Goal: Task Accomplishment & Management: Manage account settings

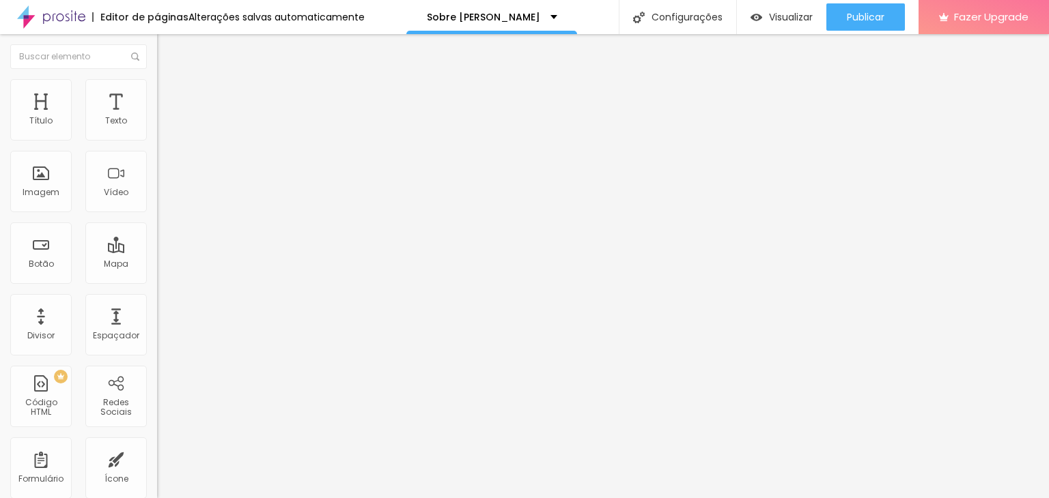
type input "51"
type input "50"
type input "48"
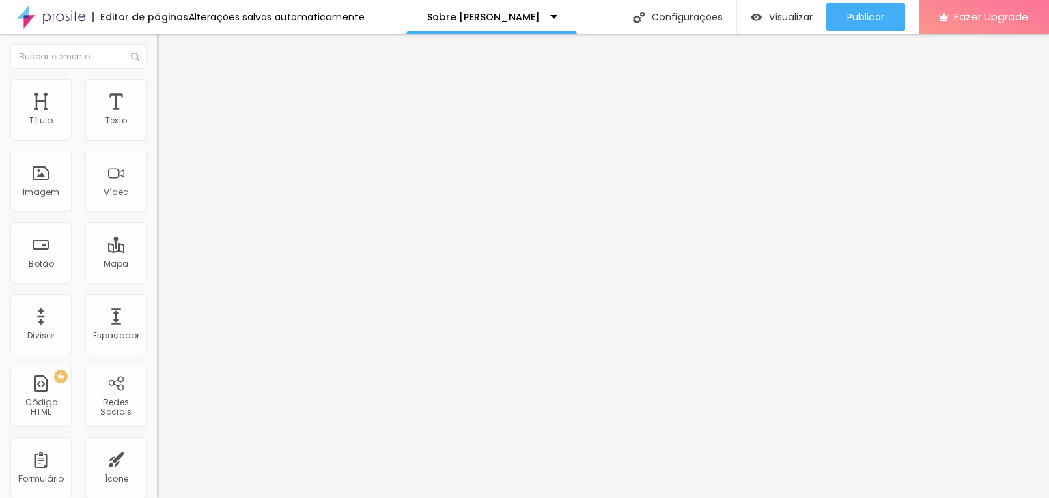
type input "48"
type input "47"
type input "46"
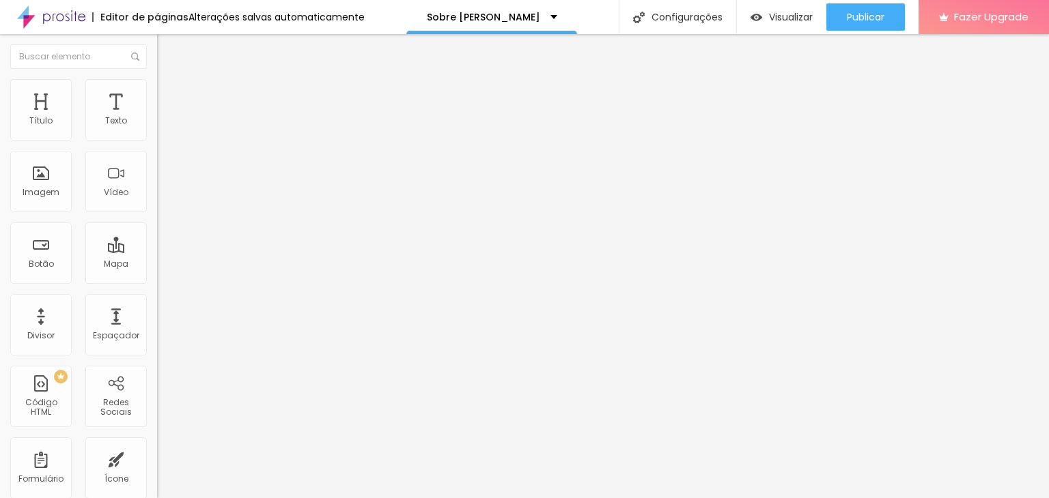
type input "45"
type input "44"
type input "42"
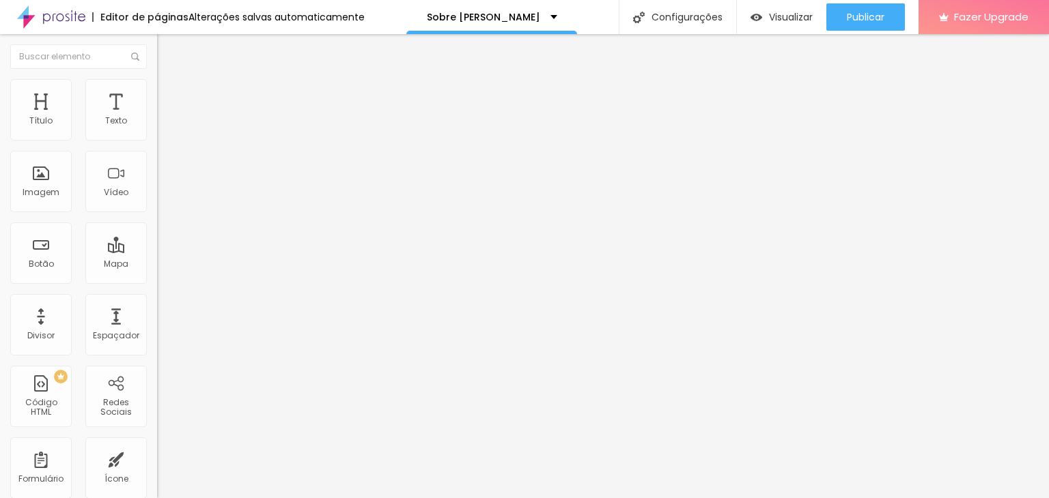
type input "42"
type input "41"
type input "40"
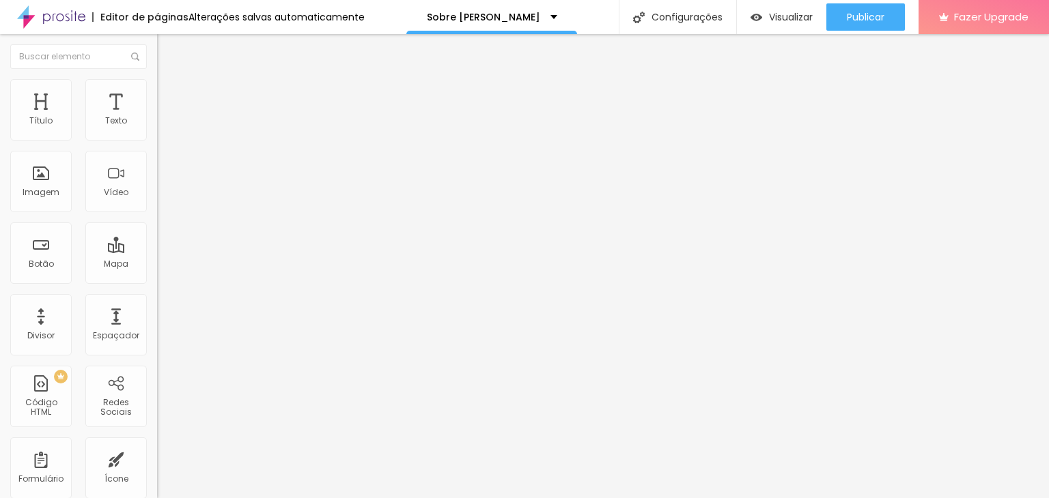
type input "39"
type input "38"
type input "37"
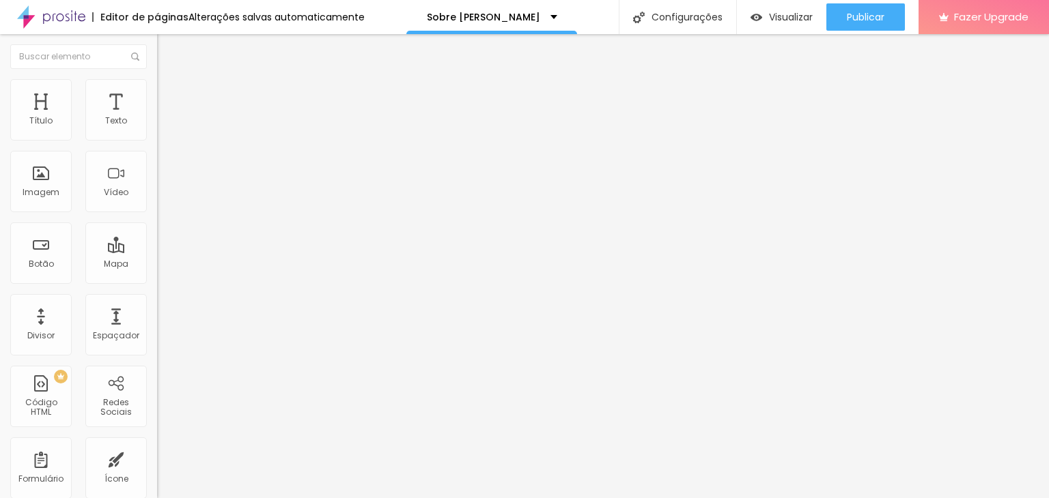
type input "37"
type input "35"
type input "34"
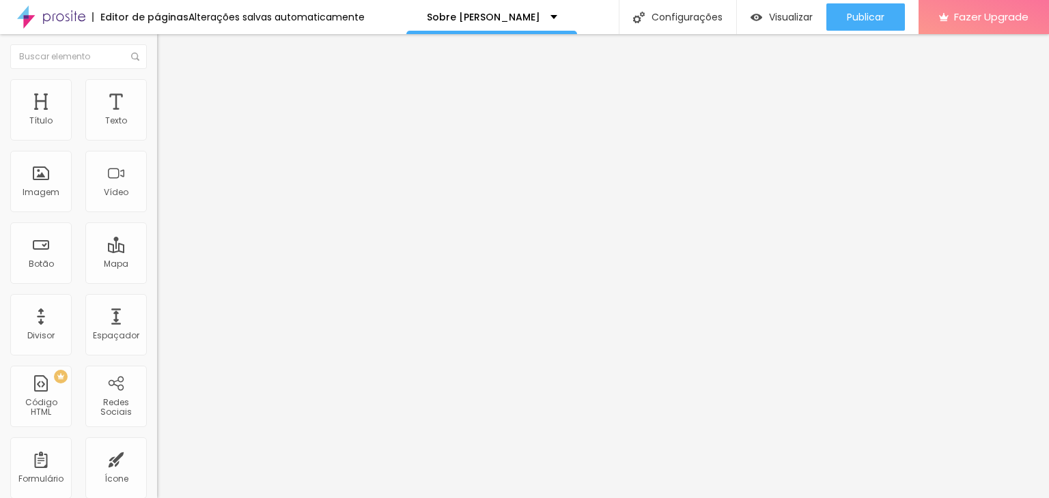
type input "33"
type input "32"
type input "31"
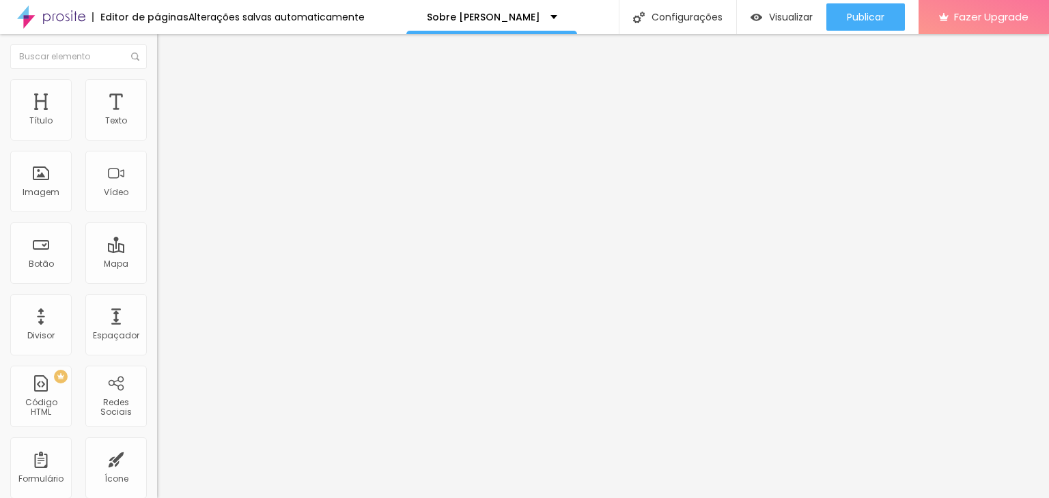
type input "31"
type input "30"
type input "29"
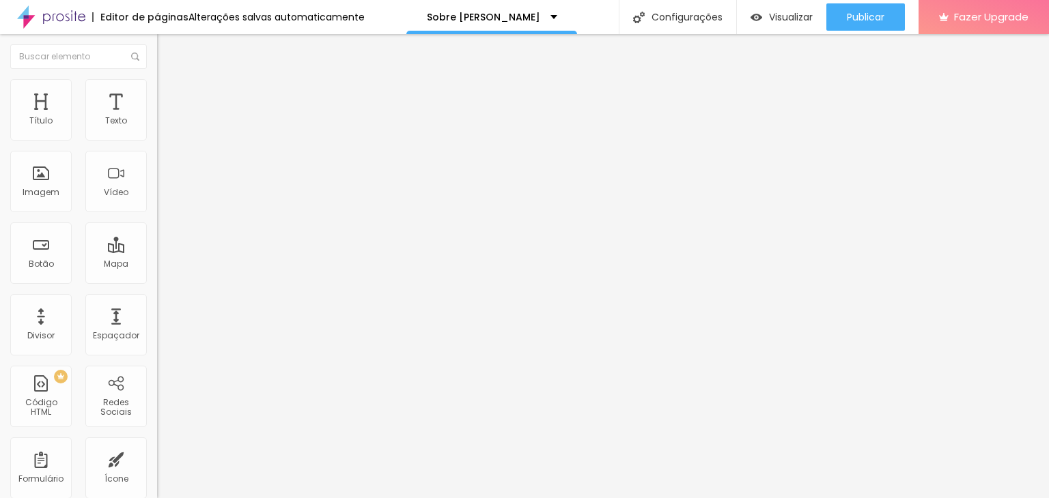
type input "28"
drag, startPoint x: 67, startPoint y: 284, endPoint x: 46, endPoint y: 295, distance: 23.8
type input "28"
click at [157, 322] on input "range" at bounding box center [201, 327] width 88 height 11
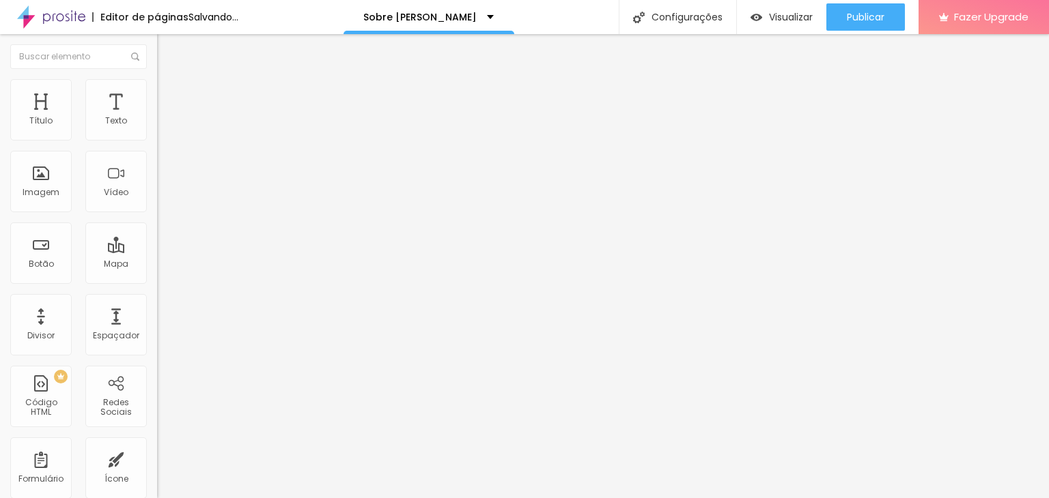
click at [169, 94] on span "Estilo" at bounding box center [179, 89] width 21 height 12
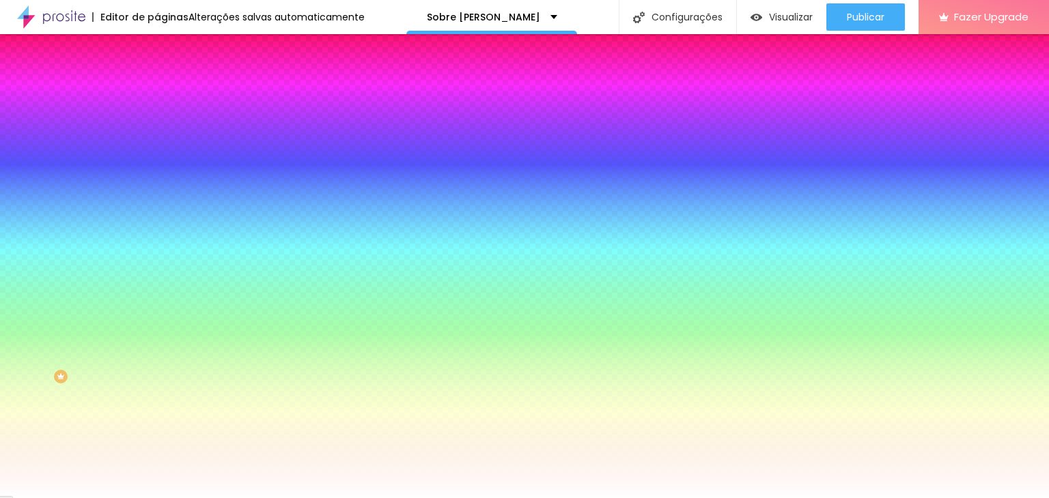
click at [157, 126] on span "Trocar imagem" at bounding box center [194, 120] width 74 height 12
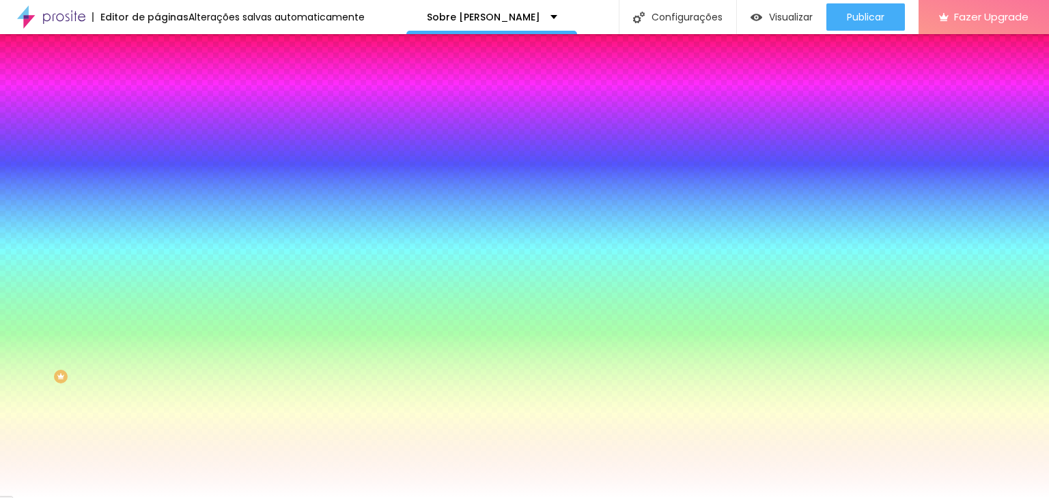
click at [157, 142] on span "Nenhum" at bounding box center [175, 136] width 36 height 12
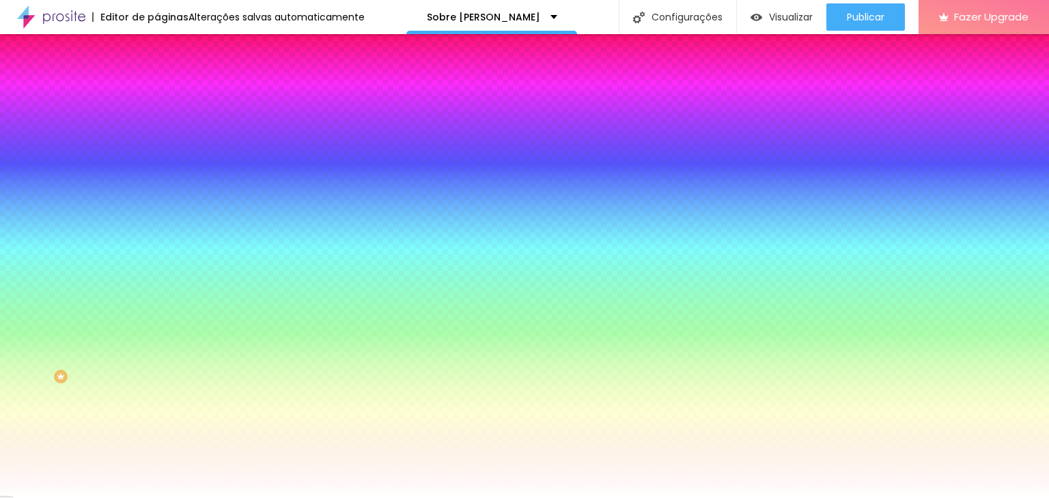
click at [157, 163] on span "Parallax" at bounding box center [173, 158] width 33 height 12
click at [157, 126] on span "Trocar imagem" at bounding box center [194, 120] width 74 height 12
click at [157, 93] on li "Avançado" at bounding box center [235, 100] width 157 height 14
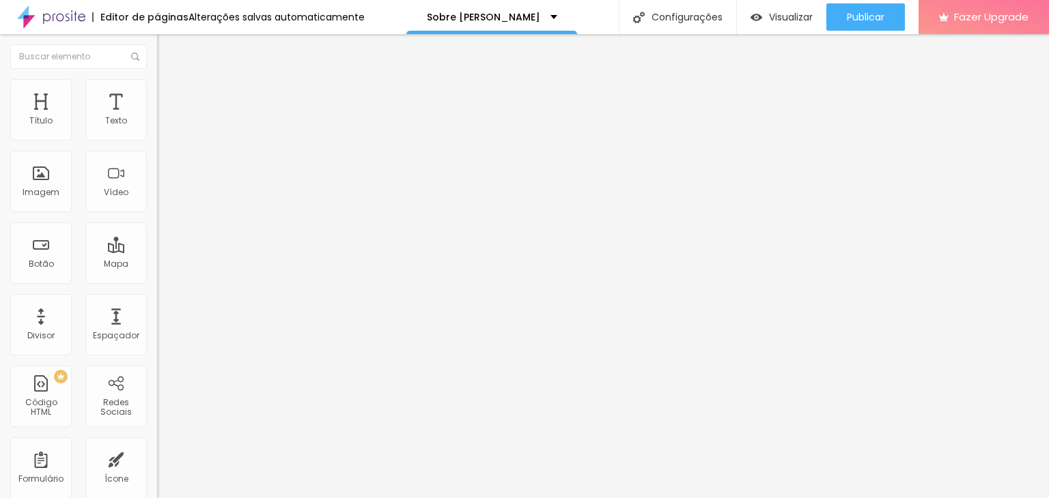
type input "209"
type input "229"
type input "374"
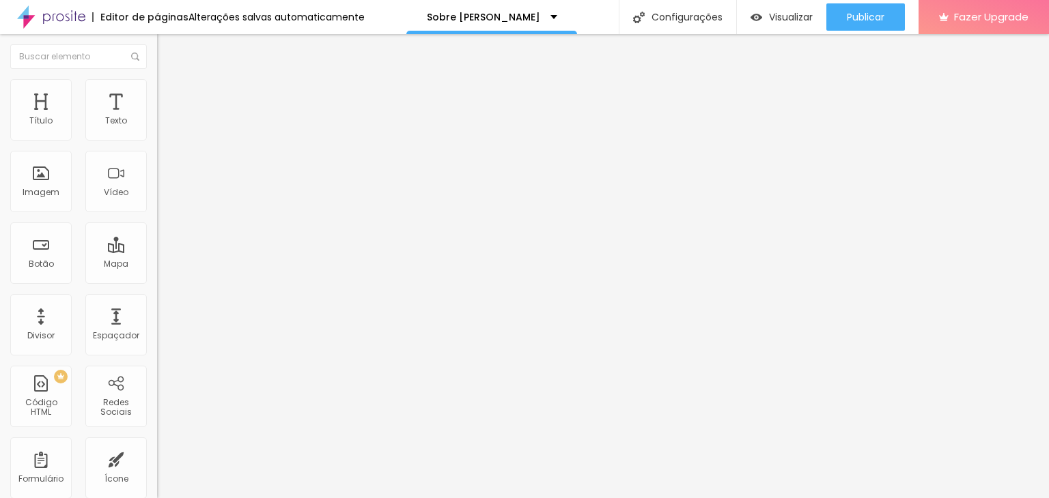
type input "374"
type input "404"
type input "434"
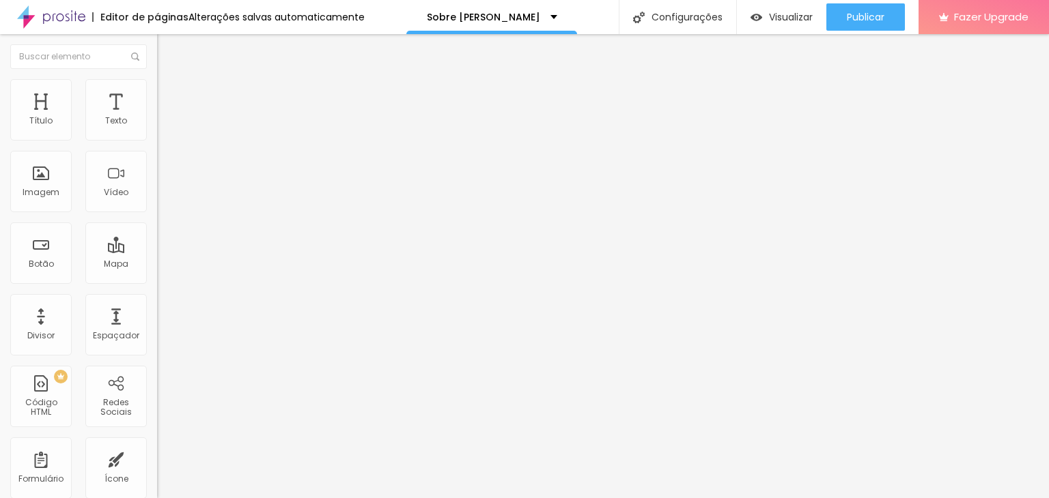
type input "448"
type input "468"
type input "478"
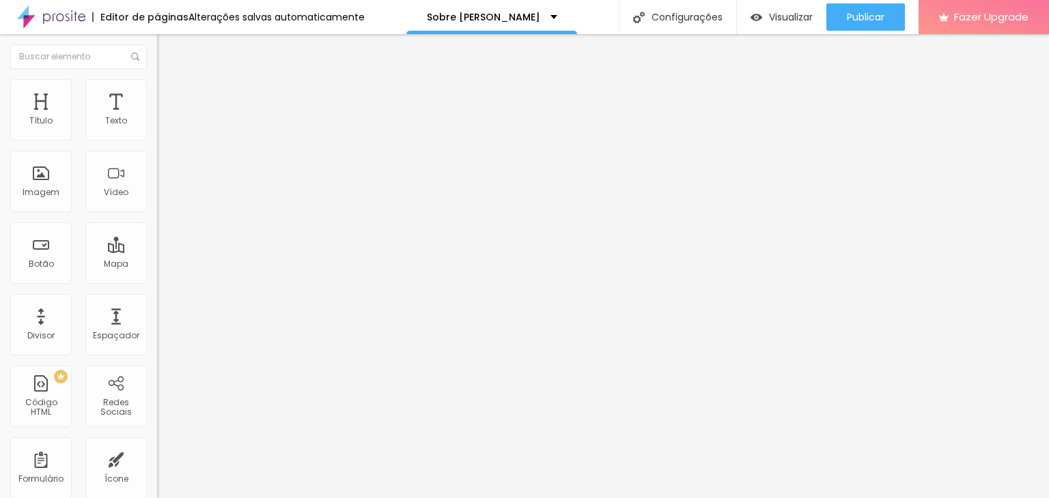
type input "478"
type input "488"
type input "493"
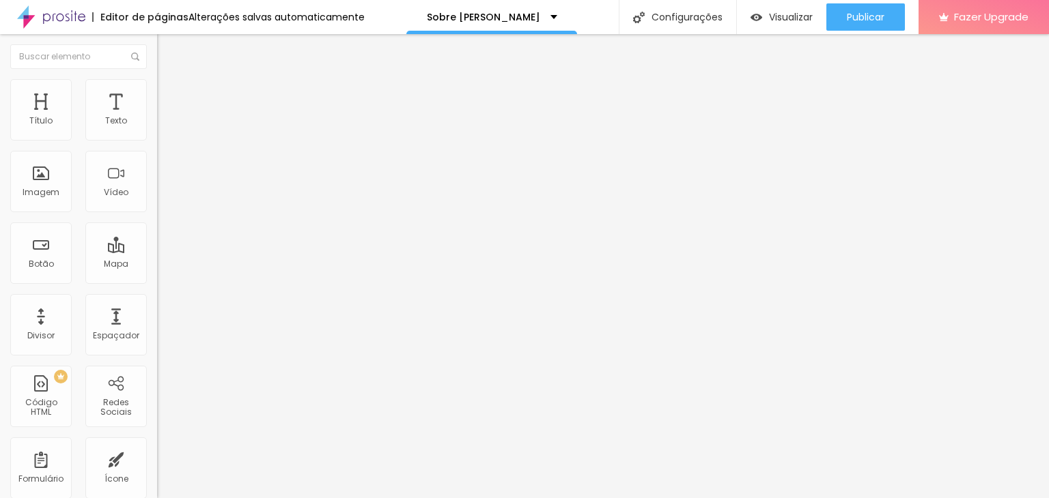
type input "498"
type input "463"
type input "439"
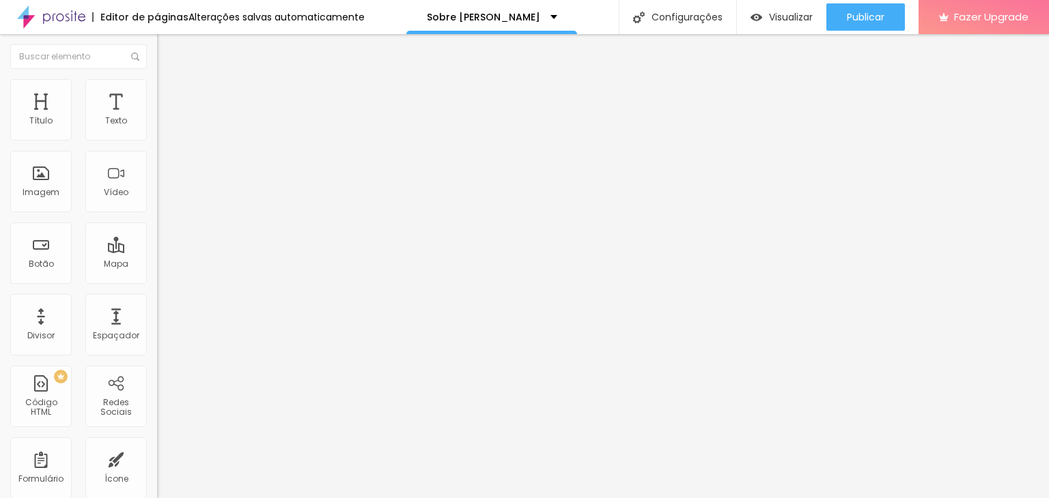
type input "439"
type input "424"
type input "399"
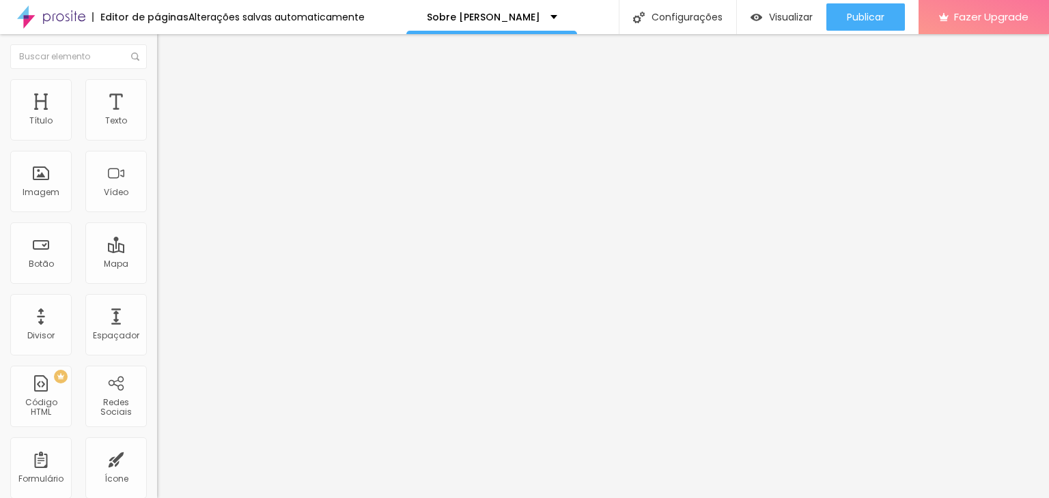
type input "354"
type input "319"
type input "284"
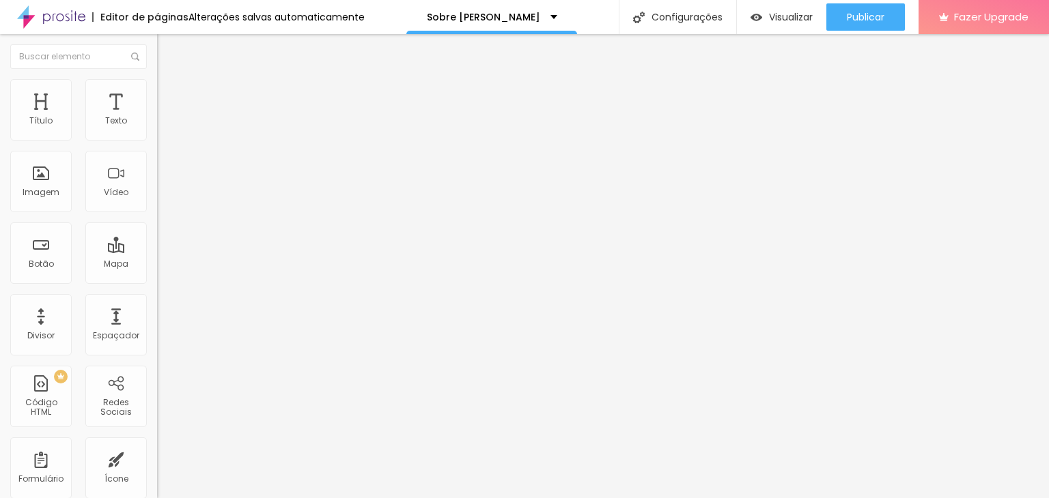
type input "284"
type input "254"
type input "209"
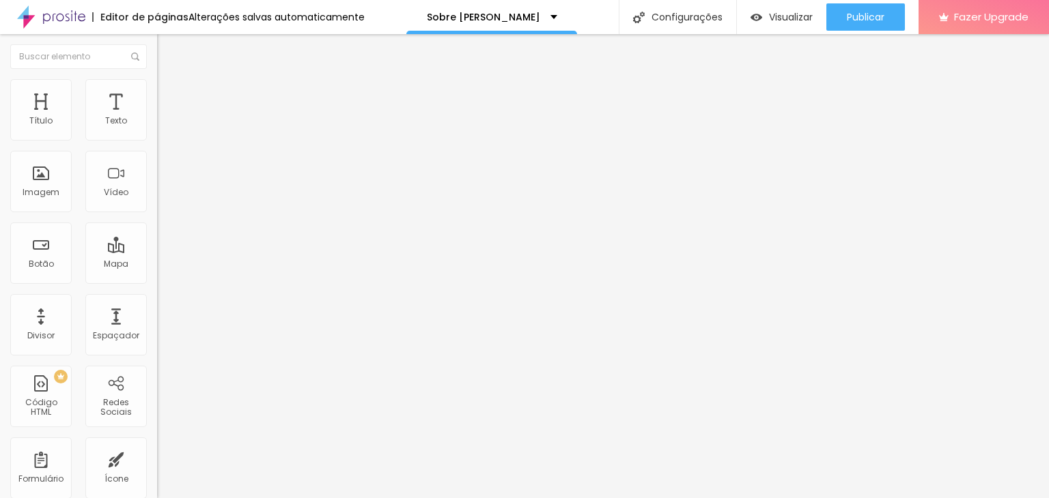
type input "184"
type input "160"
type input "140"
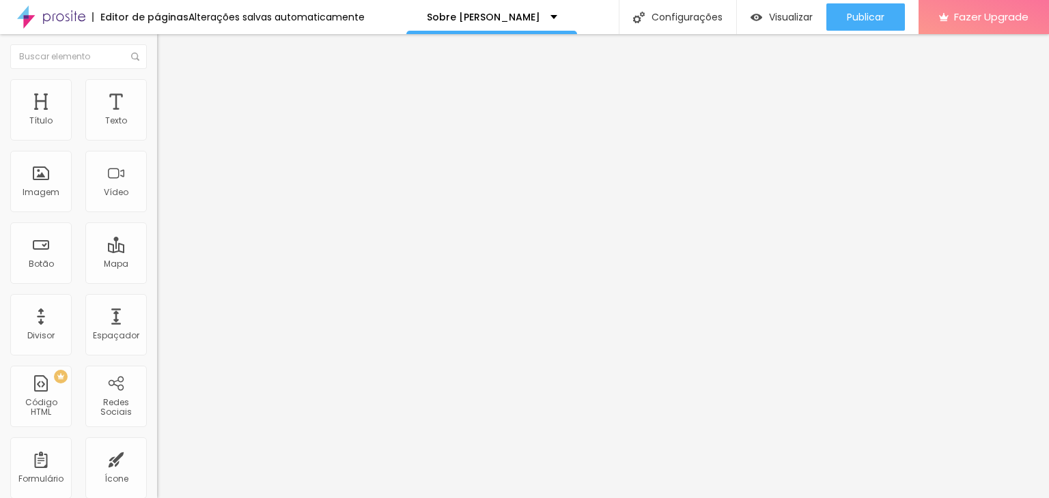
type input "140"
type input "120"
type input "110"
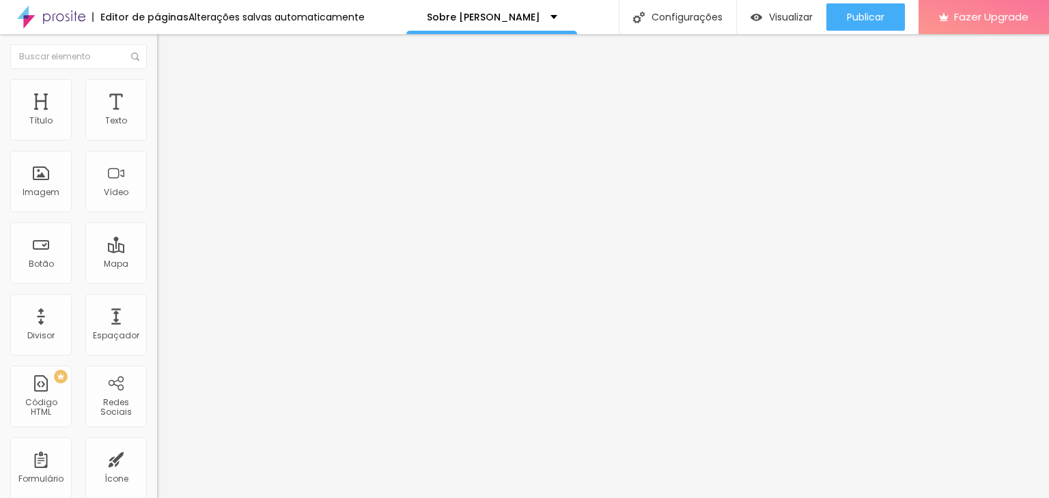
type input "100"
type input "85"
type input "75"
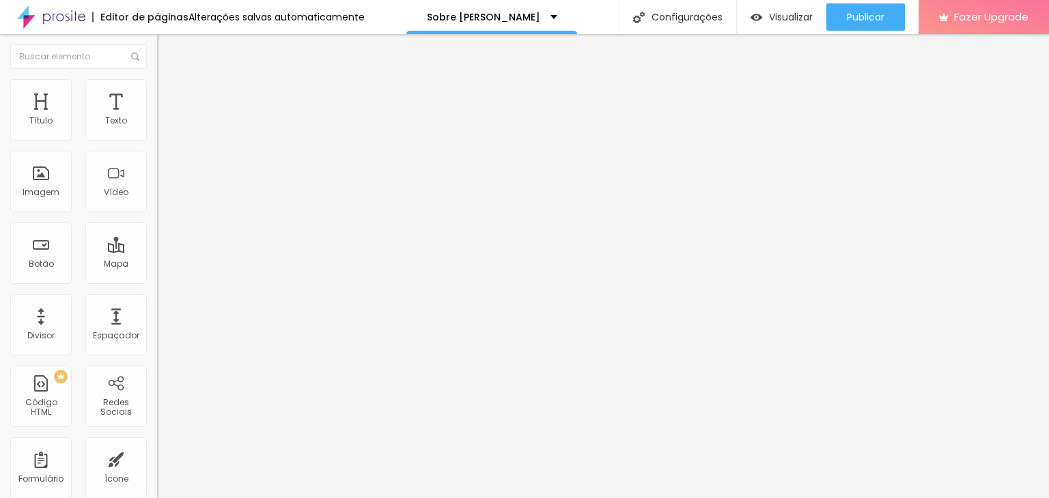
type input "75"
type input "70"
type input "60"
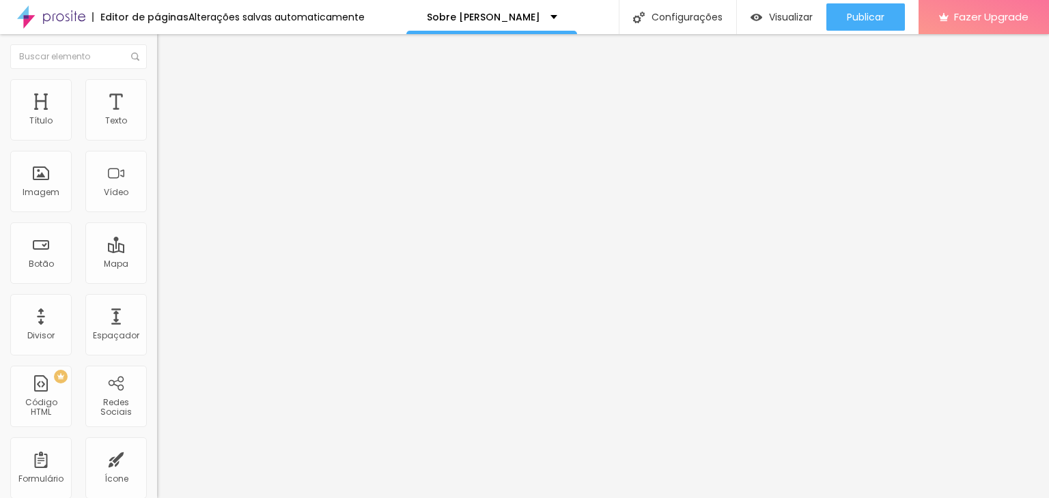
type input "55"
type input "50"
type input "45"
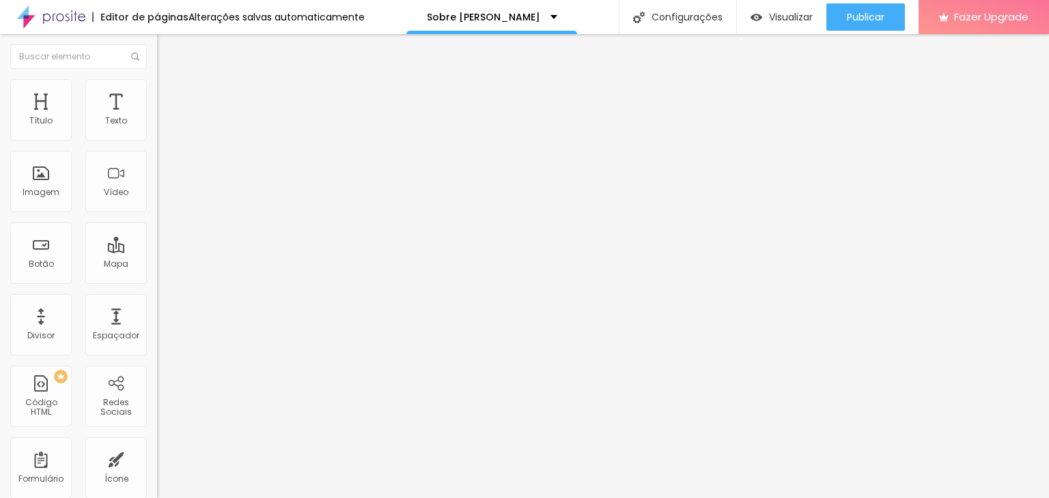
type input "45"
type input "55"
type input "75"
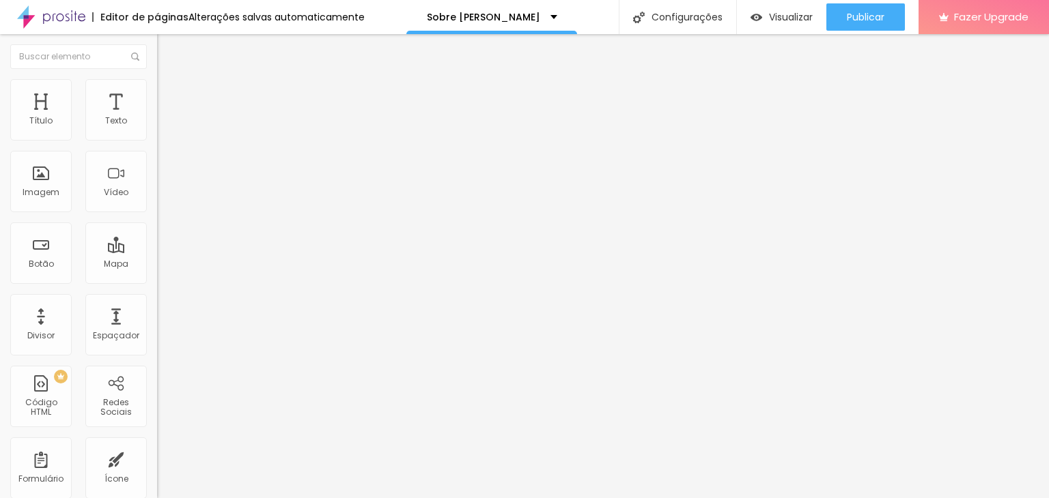
type input "90"
type input "110"
type input "120"
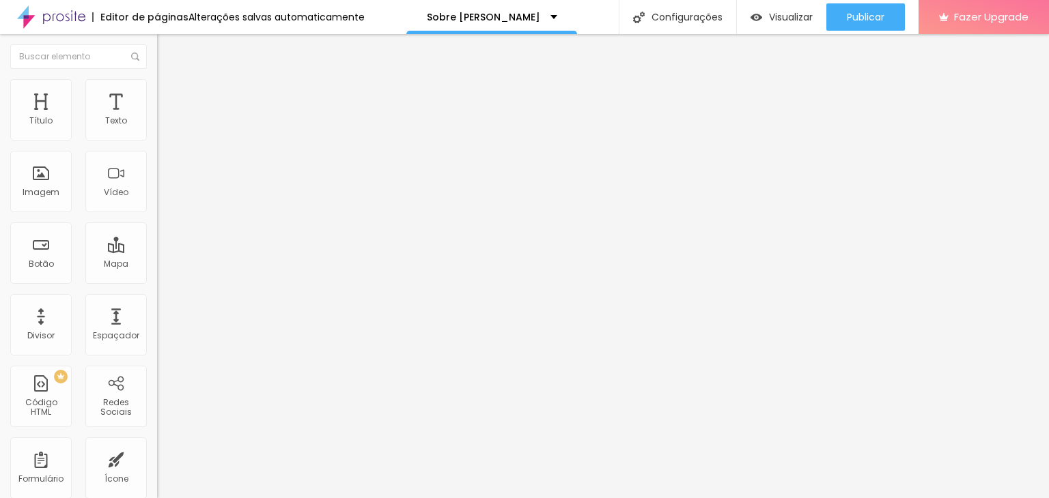
type input "120"
type input "135"
type input "150"
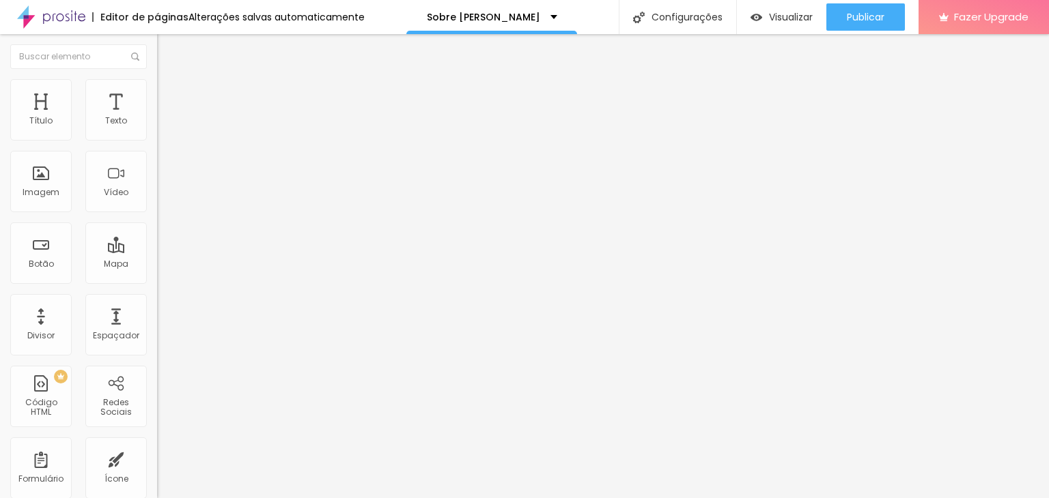
type input "160"
type input "169"
type input "179"
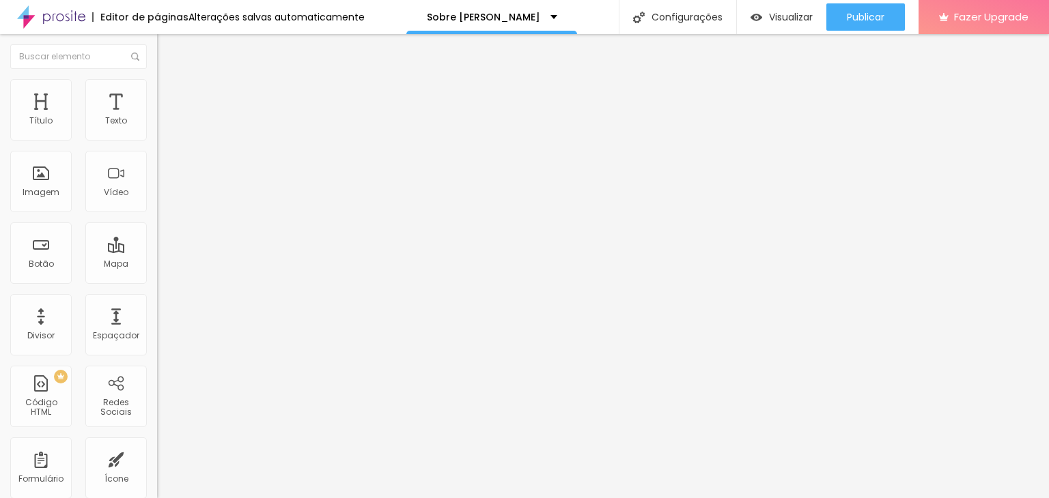
type input "179"
type input "184"
type input "189"
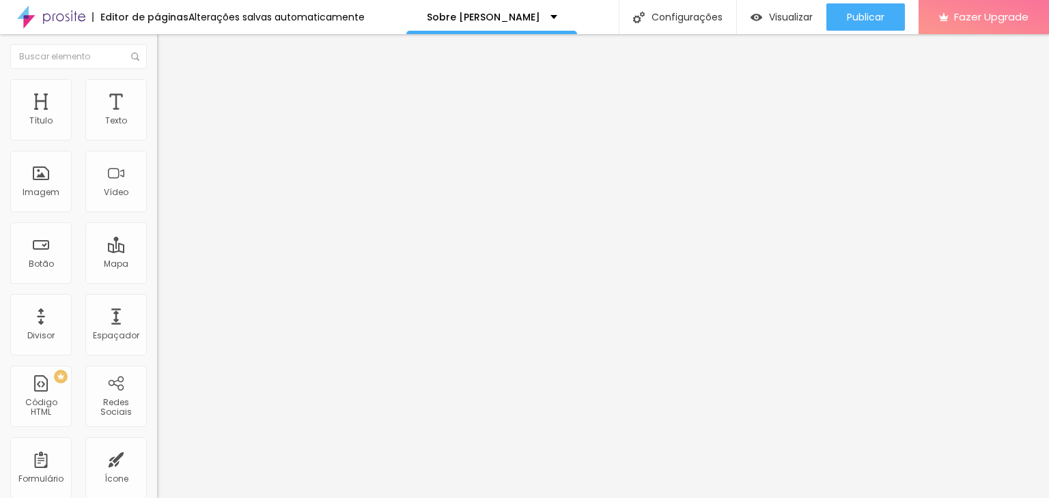
type input "194"
click at [157, 458] on input "range" at bounding box center [201, 463] width 88 height 11
click at [167, 46] on img "button" at bounding box center [172, 49] width 11 height 11
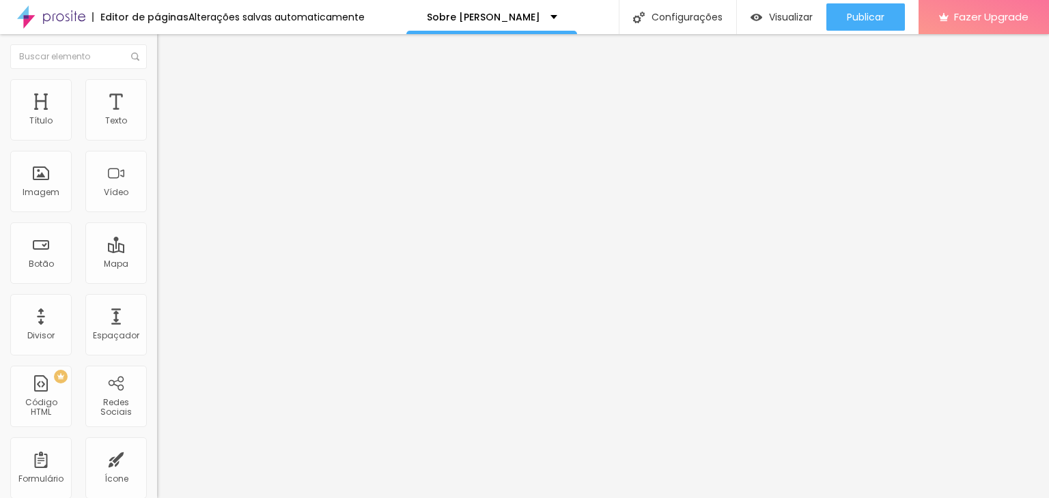
click at [178, 150] on div "Conectar" at bounding box center [202, 136] width 49 height 27
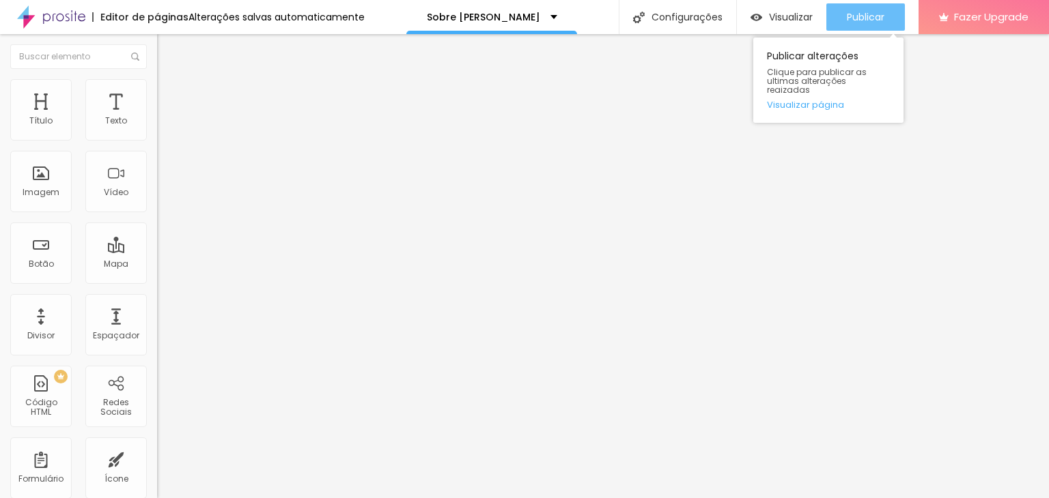
click at [842, 16] on button "Publicar" at bounding box center [865, 16] width 79 height 27
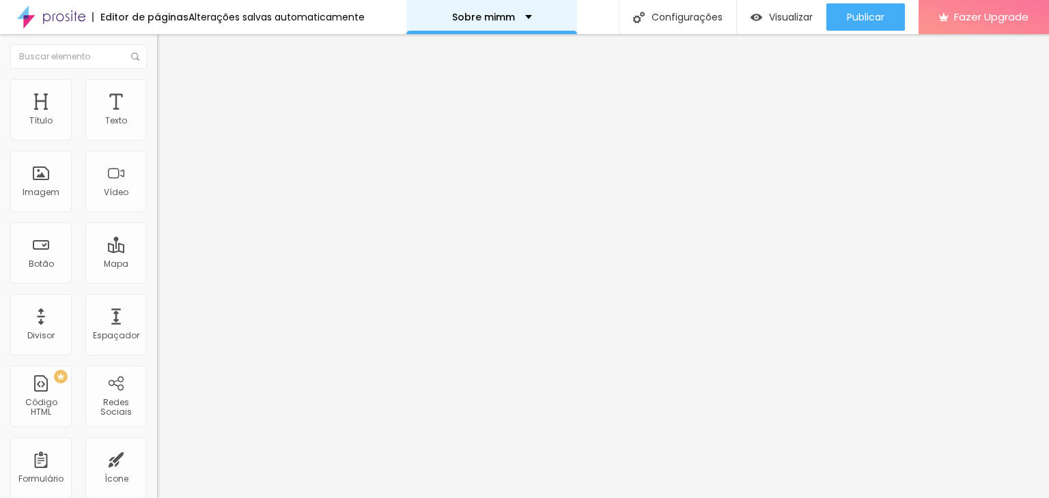
click at [527, 21] on div "Sobre mimm" at bounding box center [491, 17] width 171 height 34
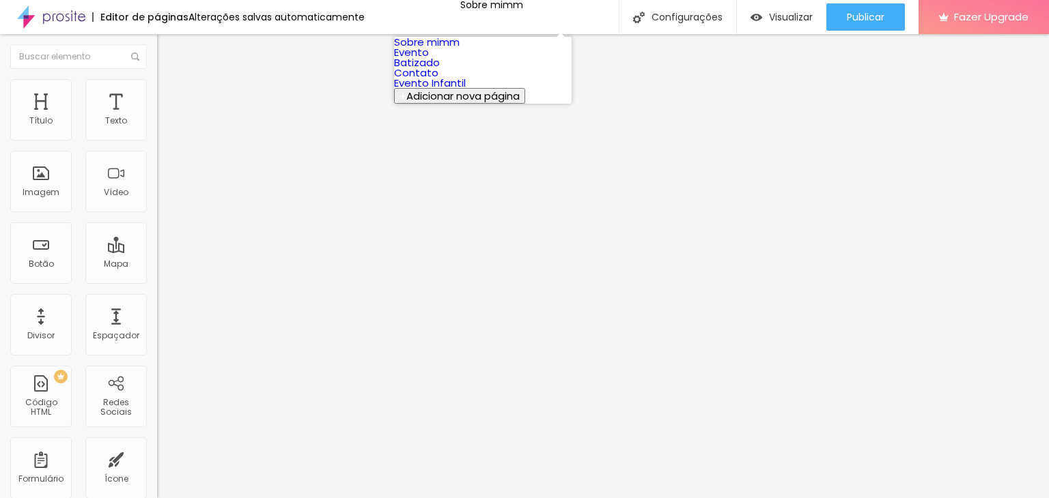
click at [449, 49] on link "Sobre mimm" at bounding box center [427, 42] width 66 height 14
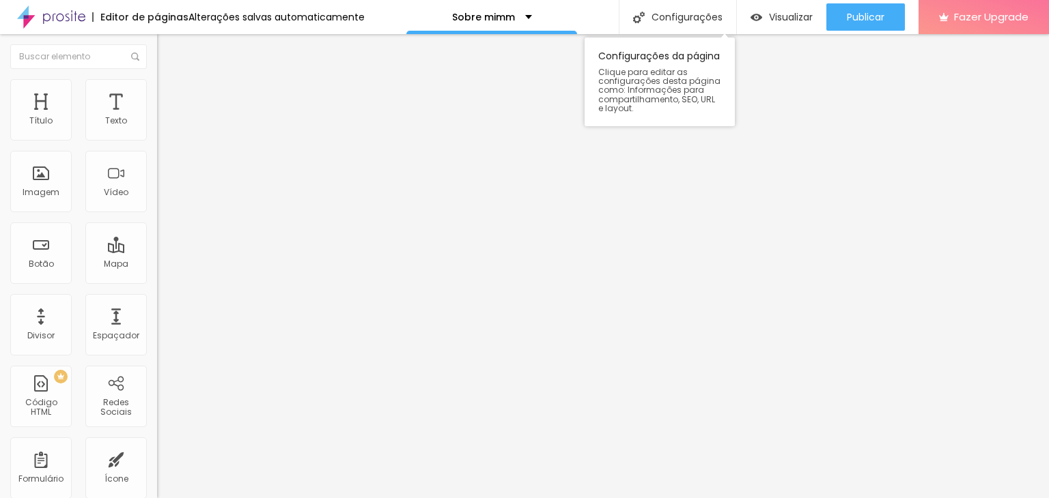
click at [684, 32] on div "Configurações da página Clique para editar as configurações desta página como: …" at bounding box center [659, 79] width 150 height 96
click at [685, 20] on div "Configurações" at bounding box center [677, 17] width 117 height 34
type input "Sobre mim"
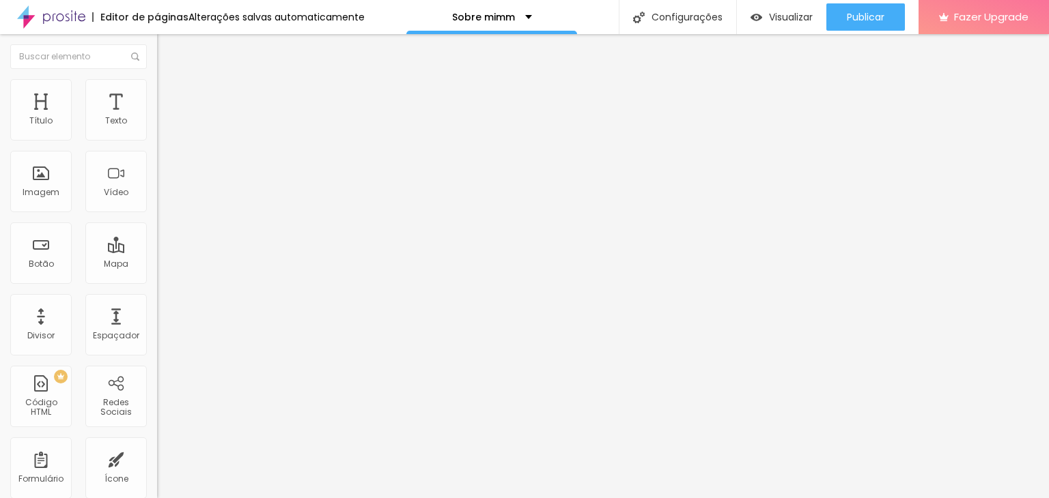
type input "/sobre-mim"
click at [511, 12] on div "Sobre mim" at bounding box center [489, 17] width 70 height 10
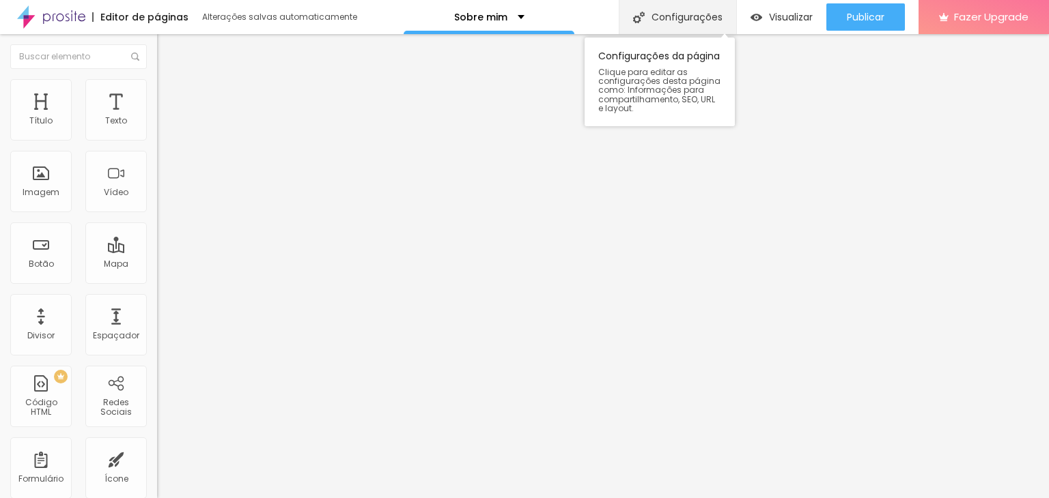
click at [710, 17] on div "Configurações" at bounding box center [677, 17] width 117 height 34
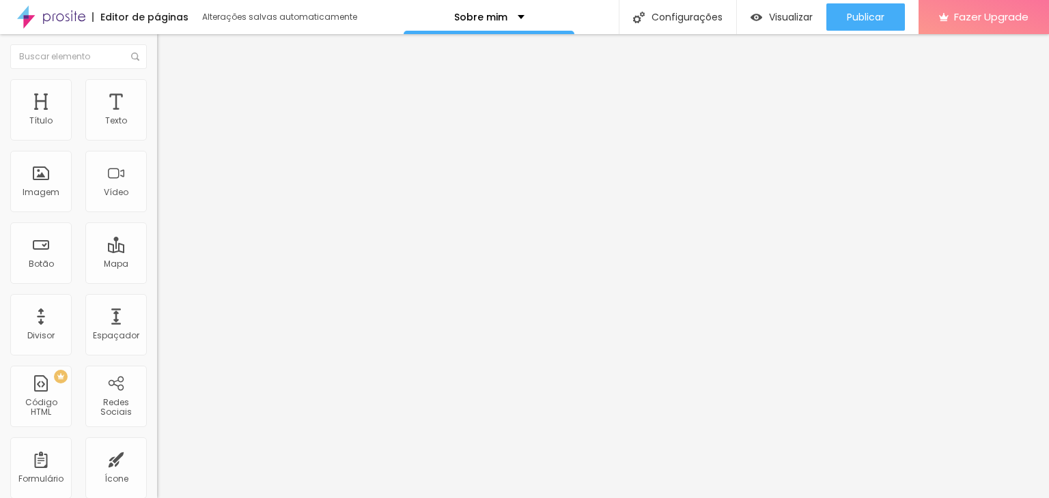
type input "/sobre"
